Goal: Task Accomplishment & Management: Manage account settings

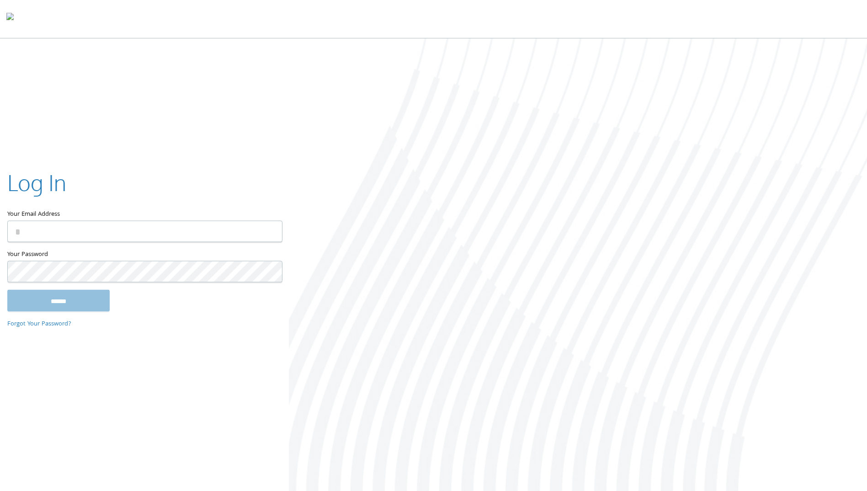
type input "**********"
click at [75, 299] on input "******" at bounding box center [58, 301] width 102 height 22
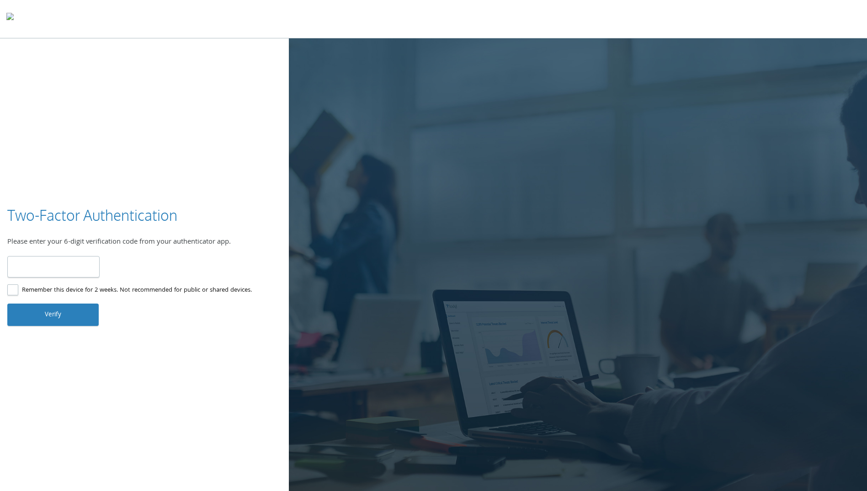
type input "******"
